Goal: Task Accomplishment & Management: Complete application form

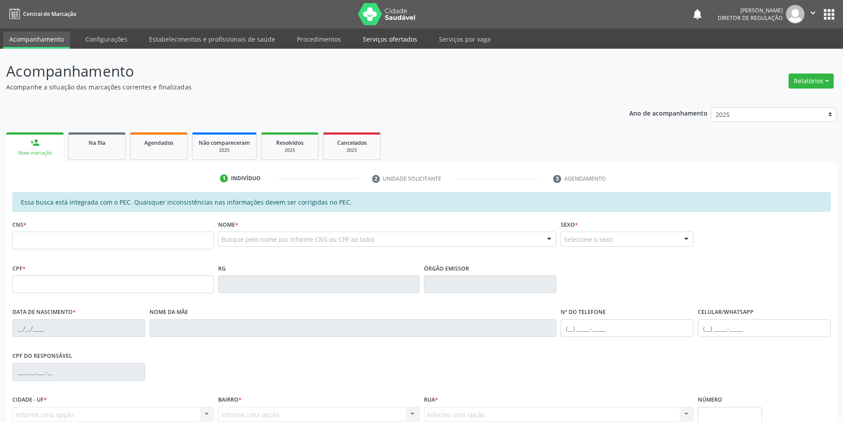
click at [401, 38] on link "Serviços ofertados" at bounding box center [390, 38] width 67 height 15
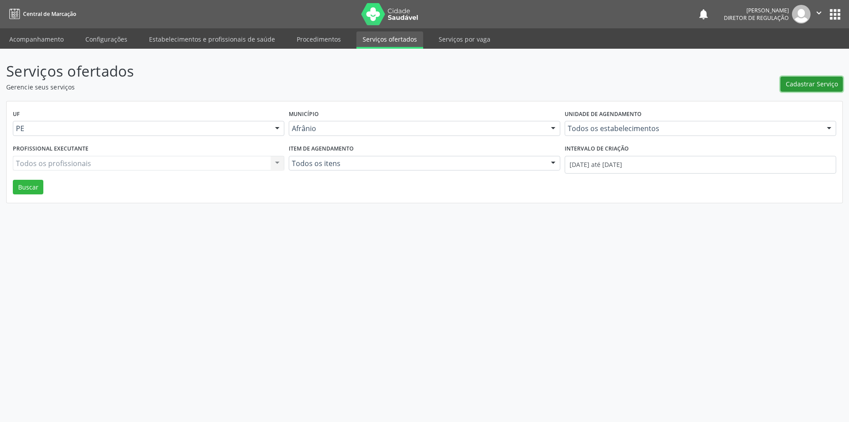
click at [806, 84] on span "Cadastrar Serviço" at bounding box center [812, 83] width 52 height 9
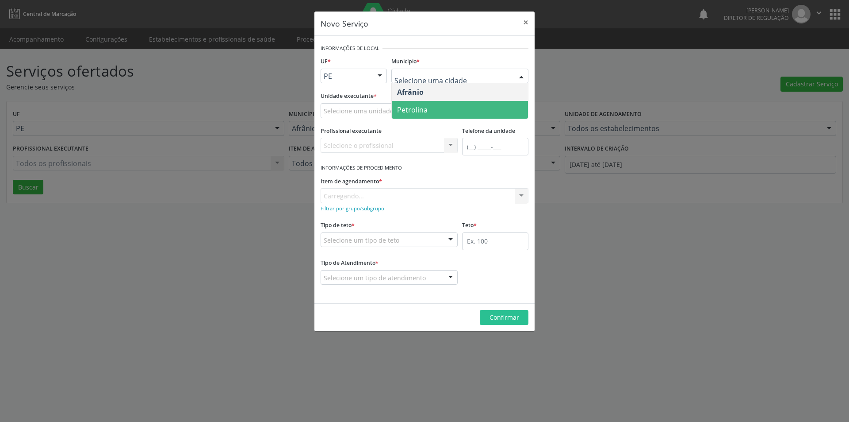
click at [444, 104] on span "Petrolina" at bounding box center [460, 110] width 136 height 18
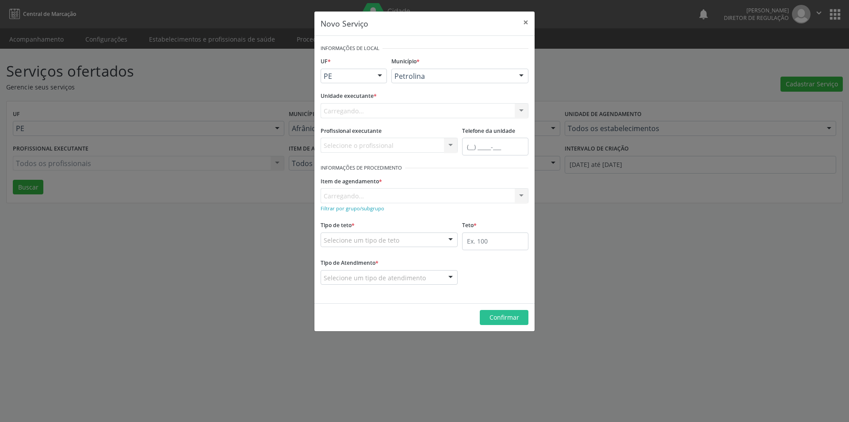
click at [412, 108] on div "Carregando... Academia da Saude de Afranio Academia da Saude do Bairro [PERSON_…" at bounding box center [425, 110] width 208 height 15
click at [411, 108] on div "Carregando... Academia da Saude de Afranio Academia da Saude do Bairro [PERSON_…" at bounding box center [425, 110] width 208 height 15
click at [368, 199] on div "Item de agendamento * [GEOGRAPHIC_DATA]... No elements found. Consider changing…" at bounding box center [425, 188] width 208 height 28
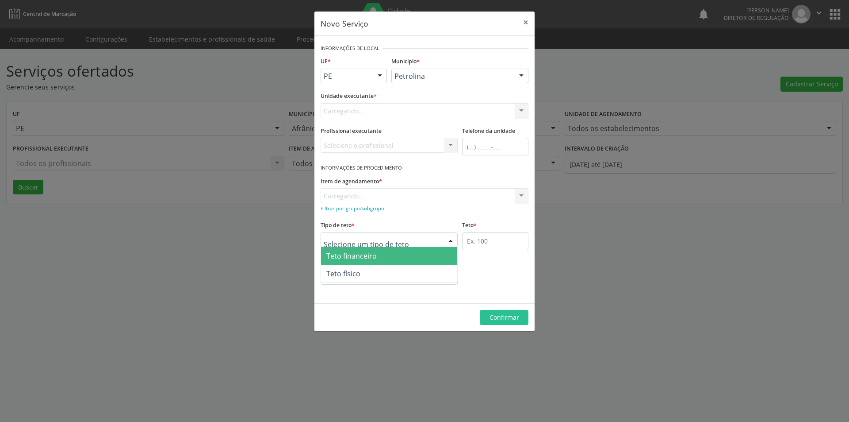
click at [373, 233] on div at bounding box center [389, 239] width 137 height 15
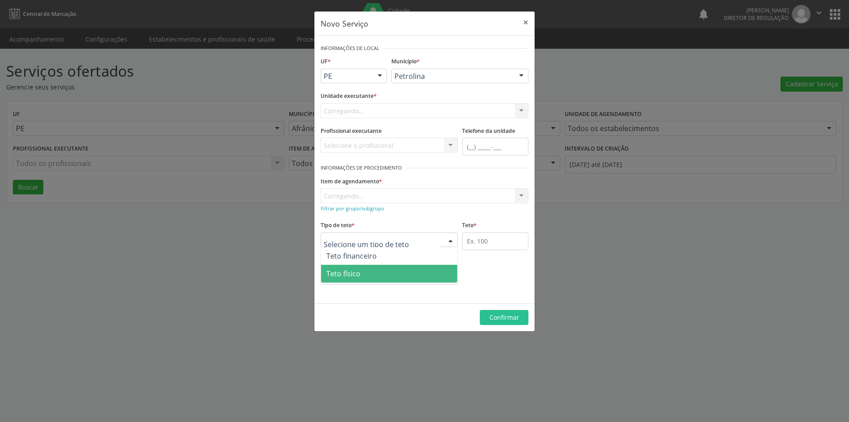
click at [370, 270] on span "Teto físico" at bounding box center [389, 274] width 136 height 18
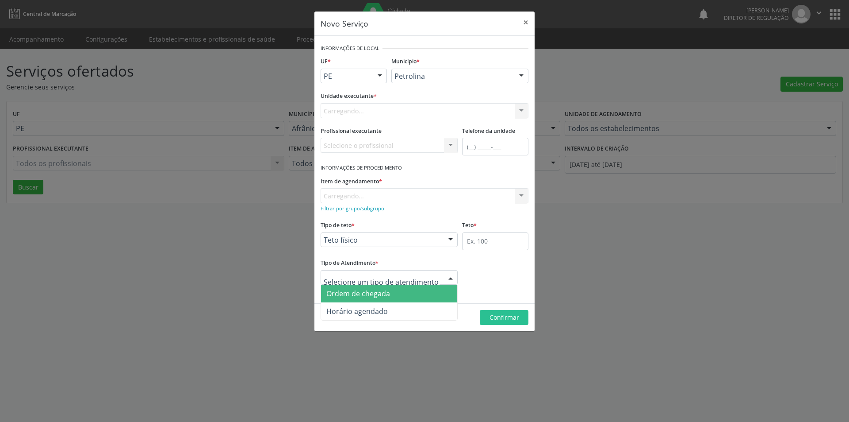
click at [376, 291] on span "Ordem de chegada" at bounding box center [358, 293] width 64 height 10
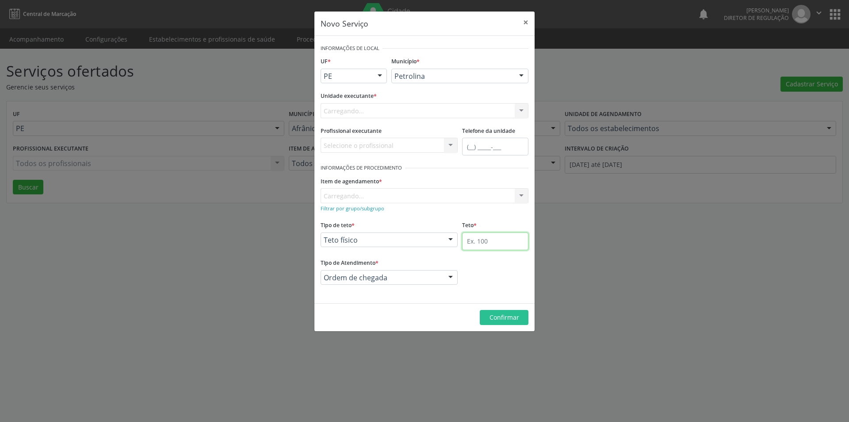
click at [481, 242] on input "text" at bounding box center [495, 241] width 66 height 18
click at [352, 147] on div "Selecione o profissional Nenhum resultado encontrado para: " " Não há nenhuma o…" at bounding box center [389, 145] width 137 height 15
click at [360, 197] on div "Item de agendamento * [GEOGRAPHIC_DATA]... No elements found. Consider changing…" at bounding box center [425, 188] width 208 height 28
click at [355, 143] on div "Selecione o profissional Nenhum resultado encontrado para: " " Não há nenhuma o…" at bounding box center [389, 145] width 137 height 15
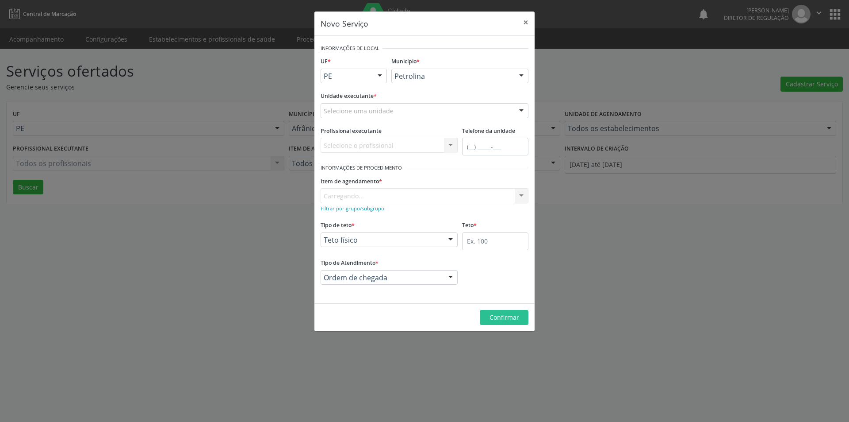
click at [399, 107] on div "Selecione uma unidade" at bounding box center [425, 110] width 208 height 15
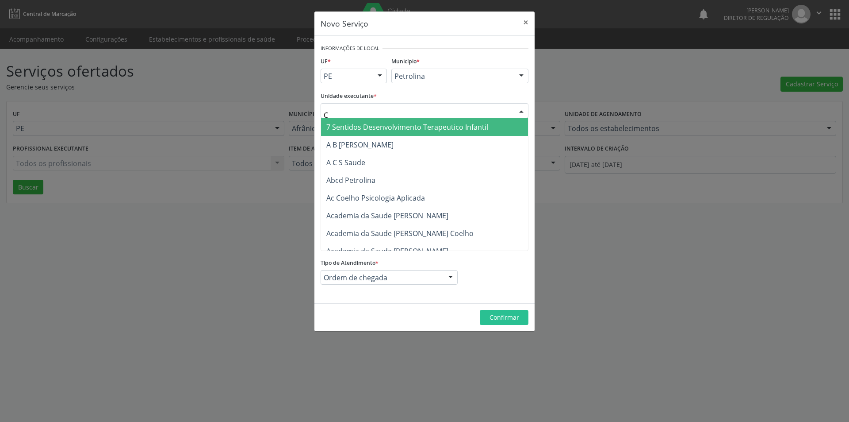
type input "CD"
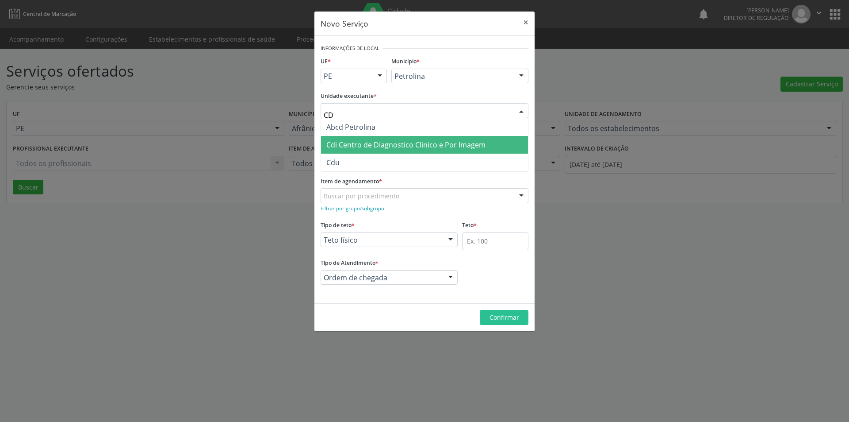
click at [404, 152] on span "Cdi Centro de Diagnostico Clinico e Por Imagem" at bounding box center [424, 145] width 207 height 18
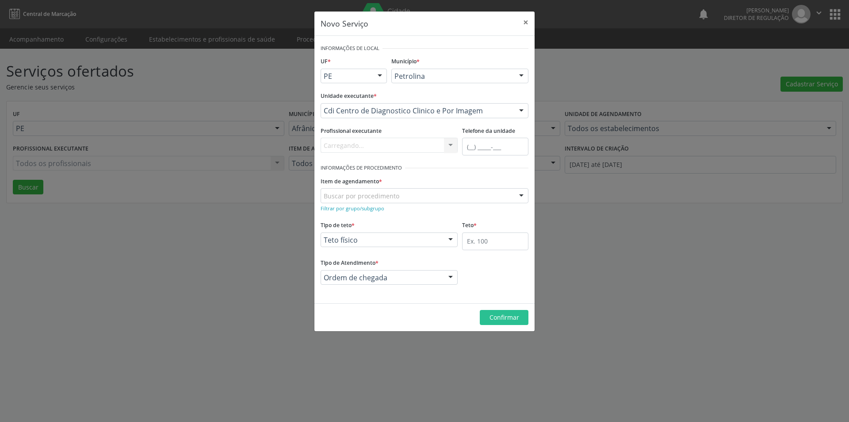
click at [400, 195] on div "Buscar por procedimento" at bounding box center [425, 195] width 208 height 15
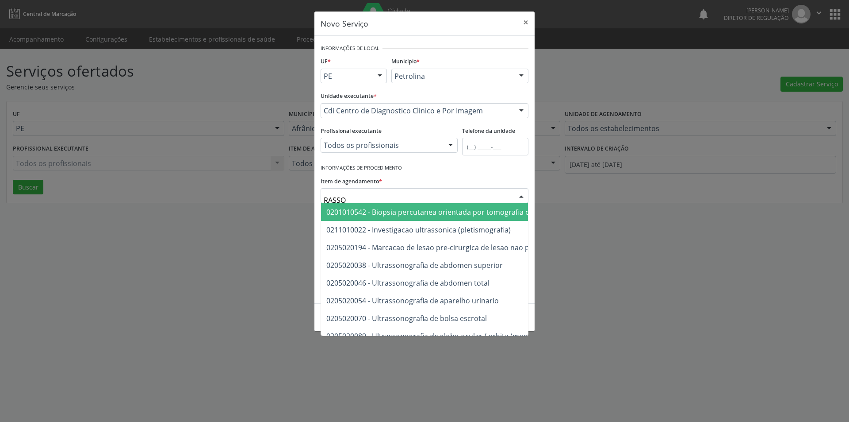
click at [334, 199] on input "RASSO" at bounding box center [417, 200] width 187 height 18
click at [348, 198] on input "RESSO" at bounding box center [417, 200] width 187 height 18
type input "RESSONANC"
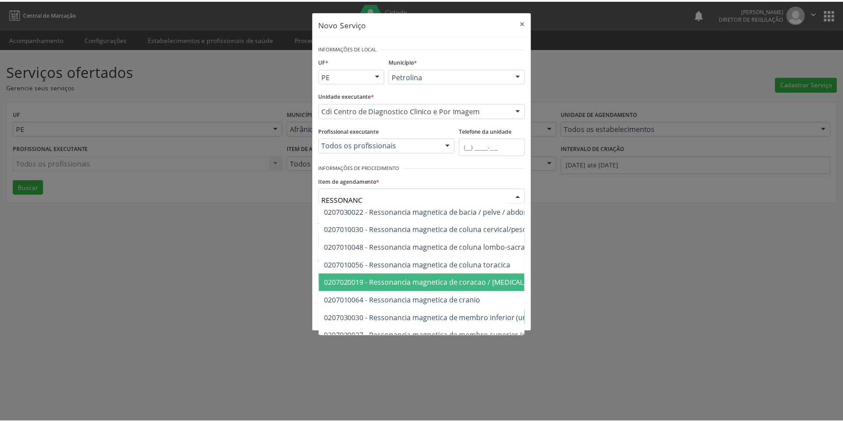
scroll to position [140, 0]
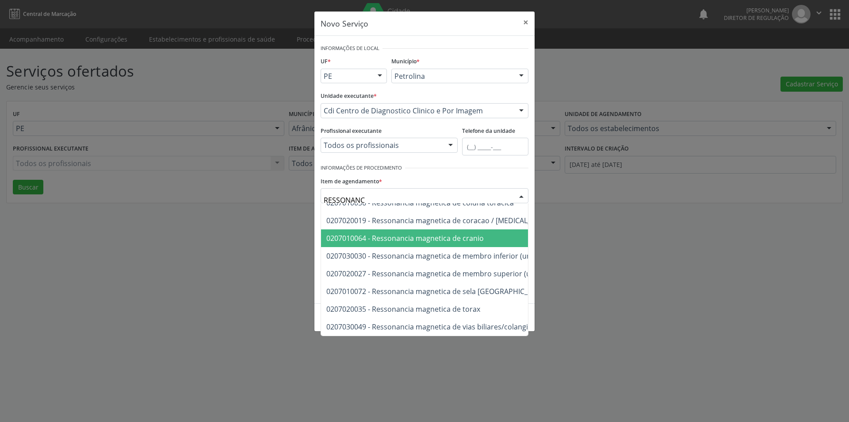
click at [470, 233] on span "0207010064 - Ressonancia magnetica de cranio" at bounding box center [404, 238] width 157 height 10
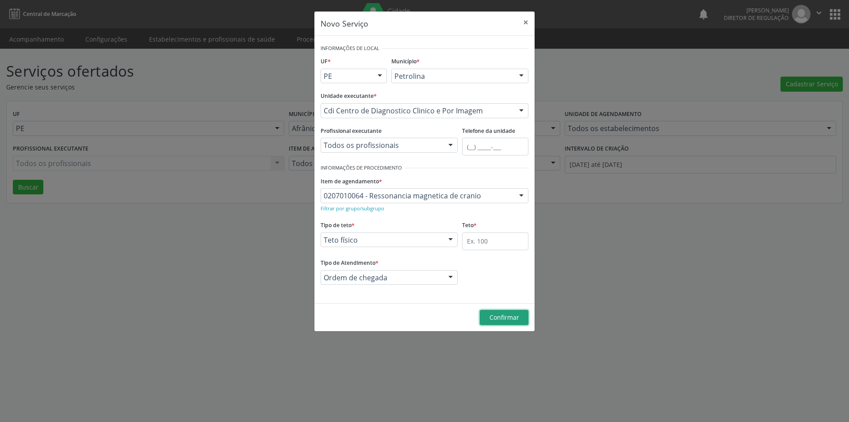
click at [513, 317] on span "Confirmar" at bounding box center [505, 317] width 30 height 8
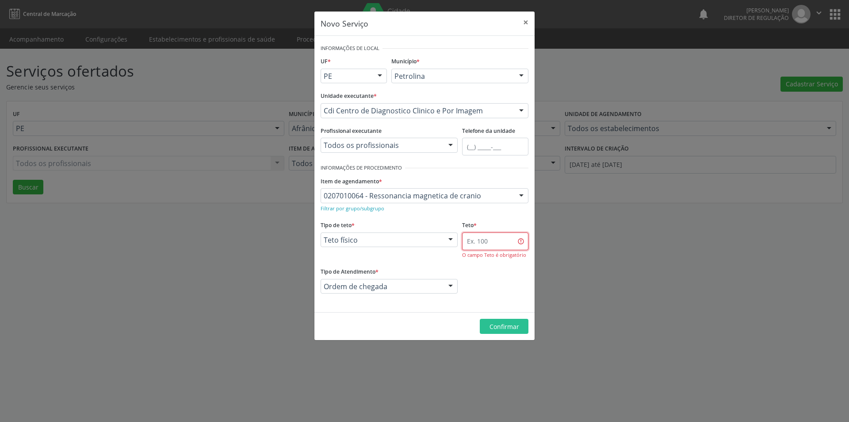
click at [487, 243] on input "text" at bounding box center [495, 241] width 66 height 18
type input "5"
click at [504, 321] on button "Confirmar" at bounding box center [504, 325] width 49 height 15
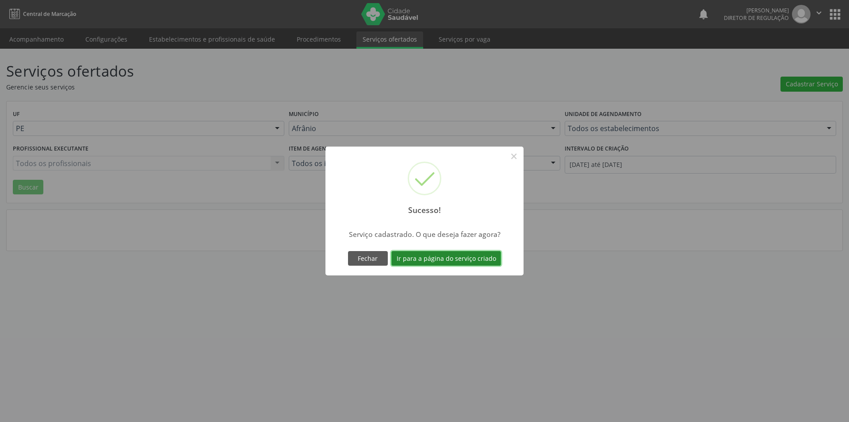
click at [476, 256] on button "Ir para a página do serviço criado" at bounding box center [446, 258] width 110 height 15
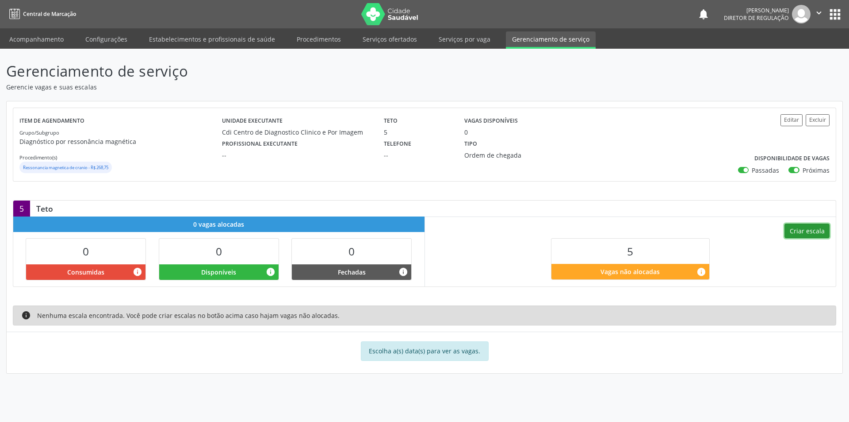
click at [810, 230] on button "Criar escala" at bounding box center [807, 230] width 45 height 15
select select "7"
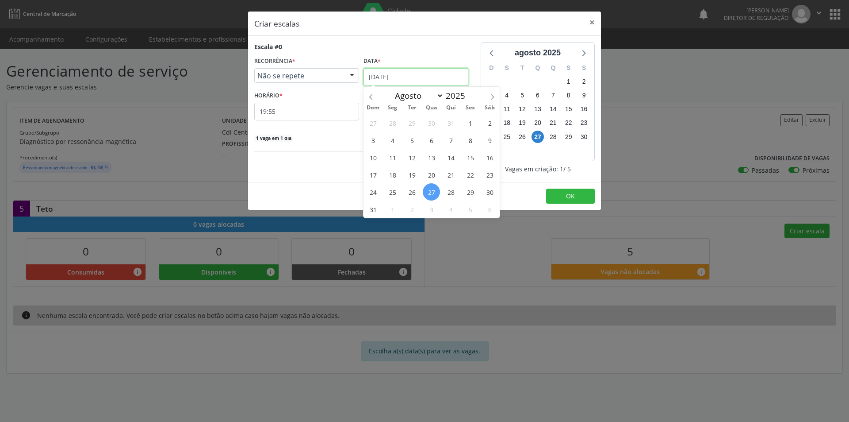
click at [422, 78] on input "[DATE]" at bounding box center [416, 77] width 105 height 18
click at [427, 210] on span "3" at bounding box center [431, 208] width 17 height 17
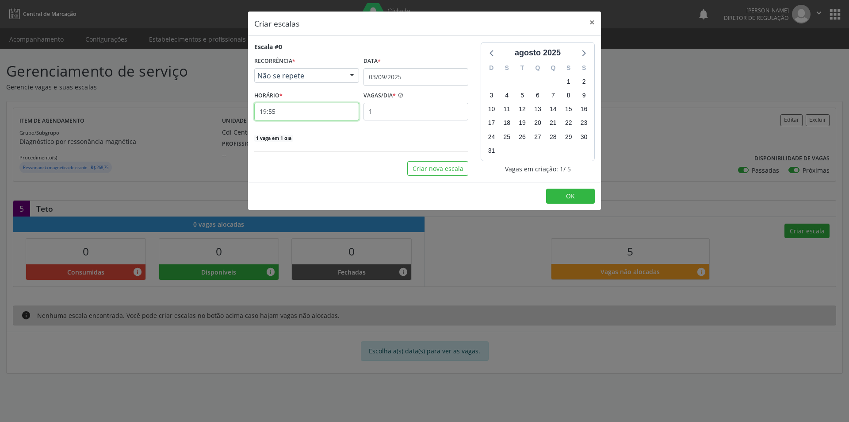
click at [305, 108] on input "19:55" at bounding box center [306, 112] width 105 height 18
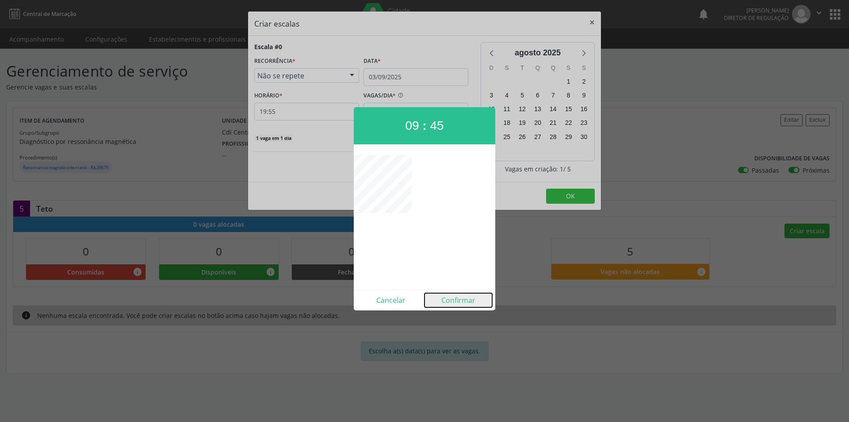
click at [457, 301] on button "Confirmar" at bounding box center [459, 300] width 68 height 14
type input "09:45"
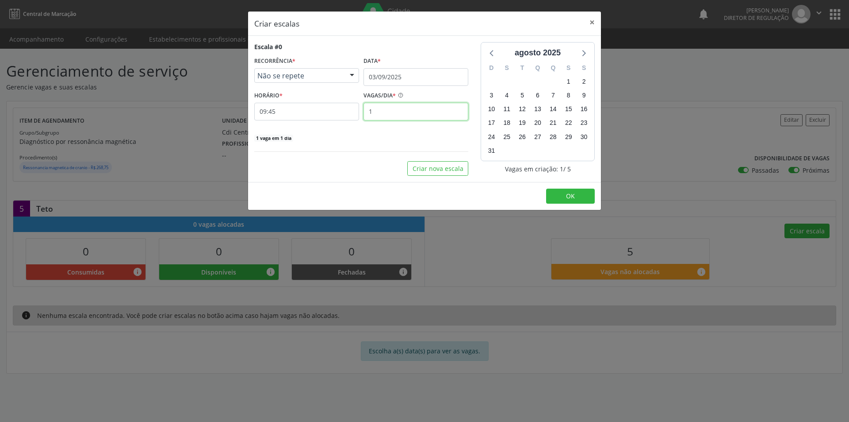
click at [425, 111] on input "1" at bounding box center [416, 112] width 105 height 18
type input "5"
click at [576, 192] on button "OK" at bounding box center [570, 195] width 49 height 15
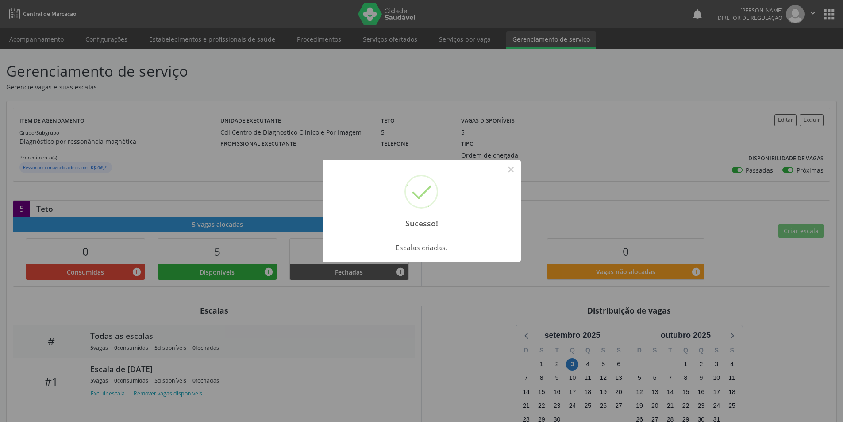
click at [46, 43] on div "Sucesso! × Escalas criadas. OK Cancel" at bounding box center [421, 211] width 843 height 422
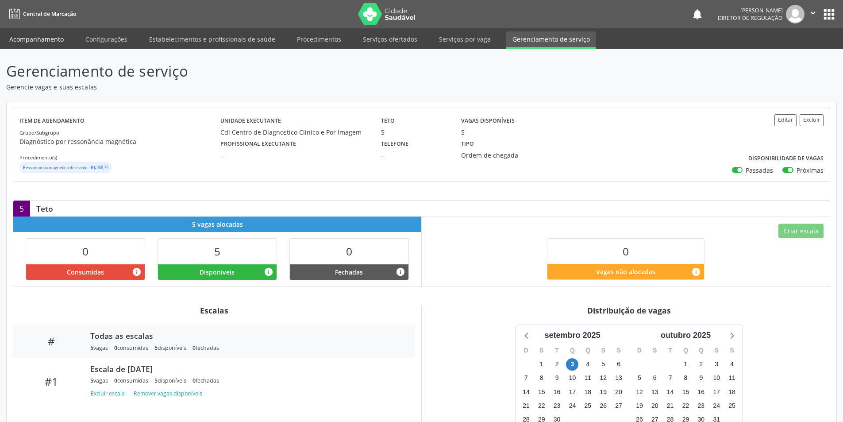
click at [49, 38] on link "Acompanhamento" at bounding box center [36, 38] width 67 height 15
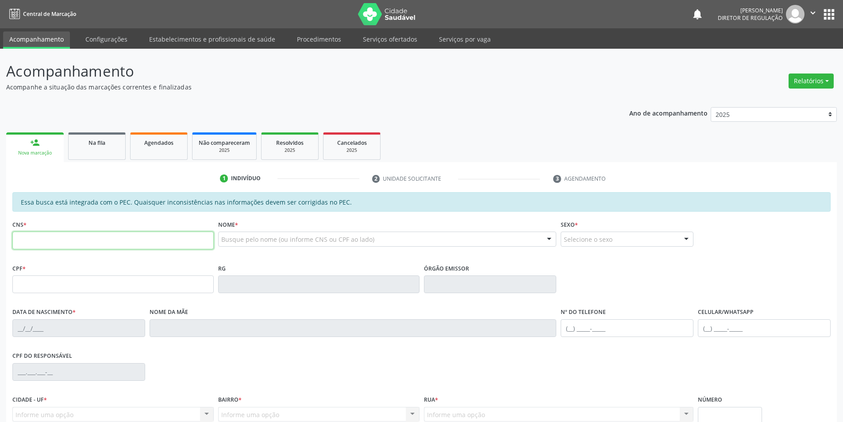
click at [167, 241] on input "text" at bounding box center [112, 240] width 201 height 18
type input "702 1097 1733 0190"
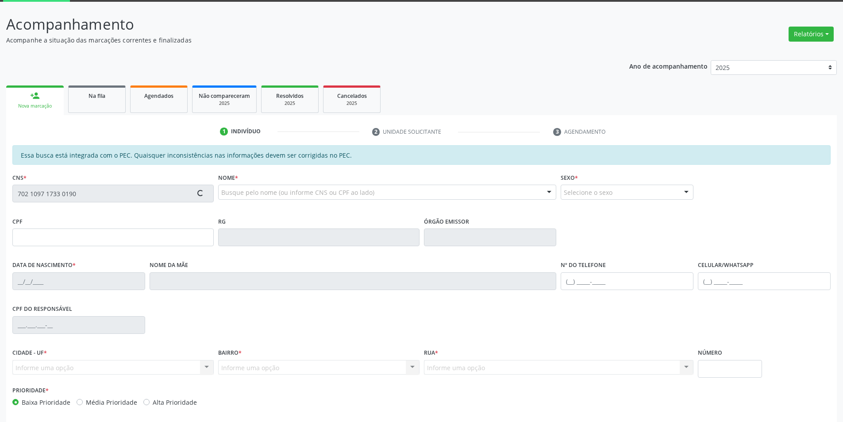
scroll to position [84, 0]
